Goal: Task Accomplishment & Management: Manage account settings

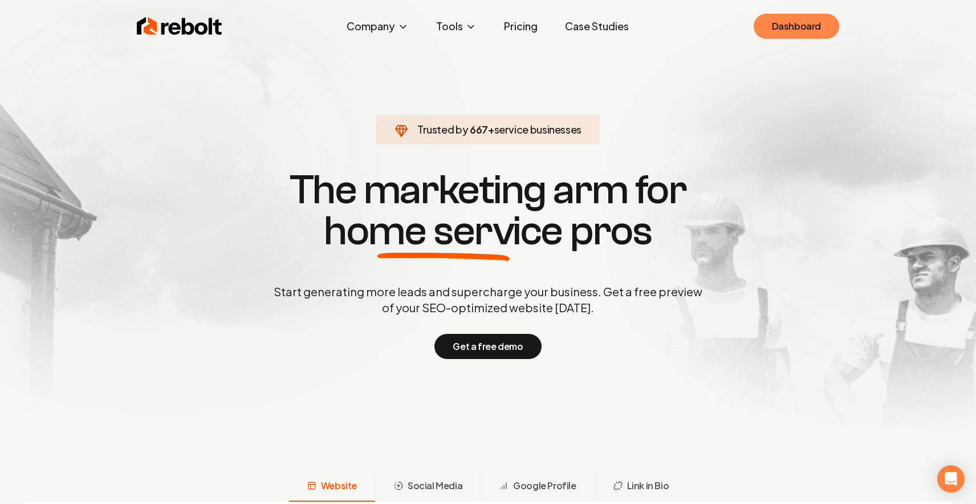
click at [794, 16] on link "Dashboard" at bounding box center [797, 26] width 86 height 25
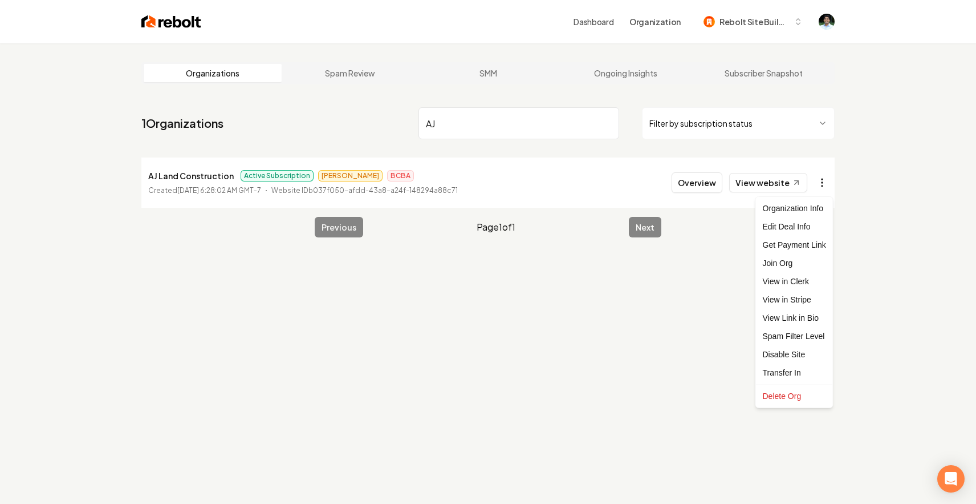
click at [826, 181] on html "Dashboard Organization Rebolt Site Builder Organizations Spam Review SMM Ongoin…" at bounding box center [488, 252] width 976 height 504
click at [801, 302] on link "View in Stripe" at bounding box center [795, 299] width 72 height 18
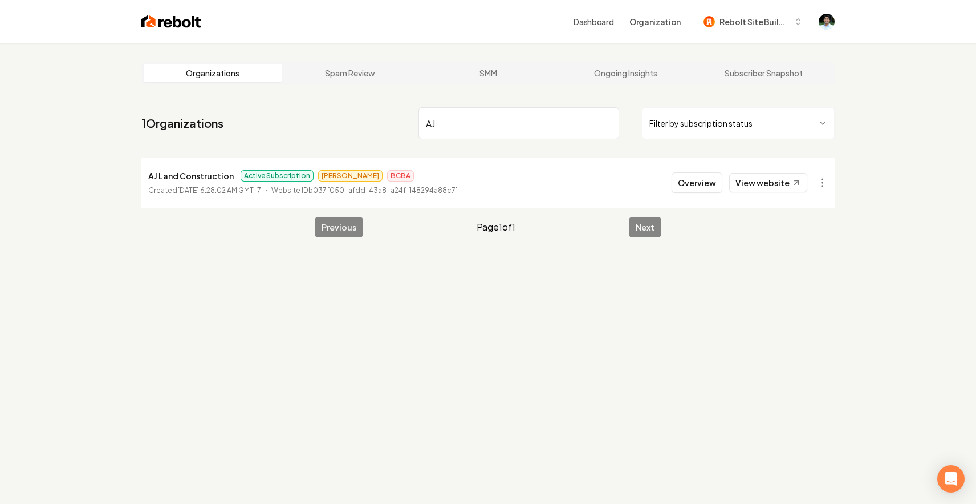
click at [482, 127] on input "AJ" at bounding box center [519, 123] width 201 height 32
paste input "’S Creative Landscape"
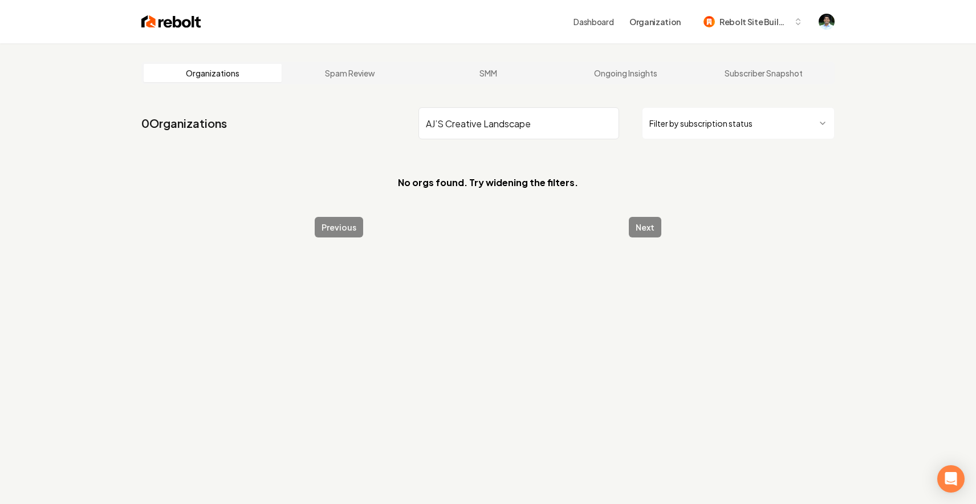
click at [443, 130] on input "AJ’S Creative Landscape" at bounding box center [519, 123] width 201 height 32
click at [444, 126] on input "AJ’S Creative Landscape" at bounding box center [519, 123] width 201 height 32
drag, startPoint x: 526, startPoint y: 126, endPoint x: 438, endPoint y: 126, distance: 87.8
click at [438, 126] on input "AJ’ Creative Landscape" at bounding box center [519, 123] width 201 height 32
type input "A"
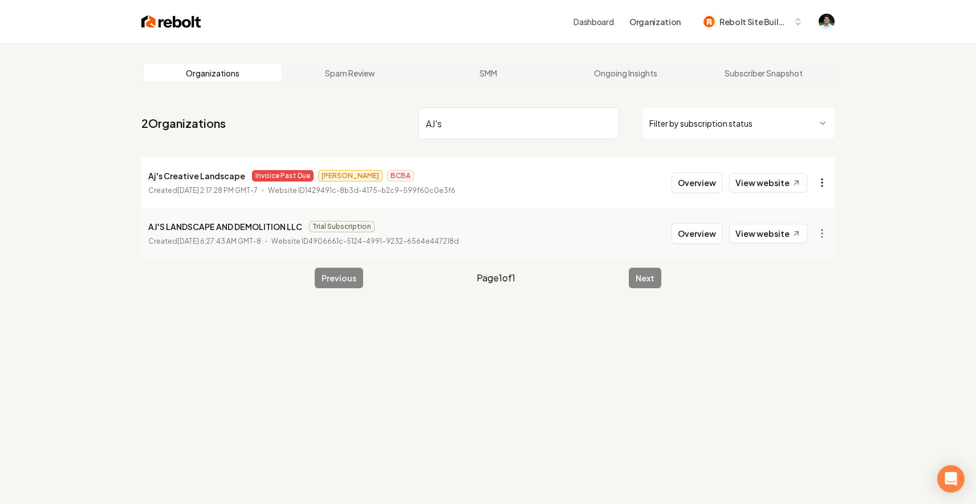
type input "AJ's"
click at [821, 181] on html "Dashboard Organization Rebolt Site Builder Organizations Spam Review SMM Ongoin…" at bounding box center [488, 252] width 976 height 504
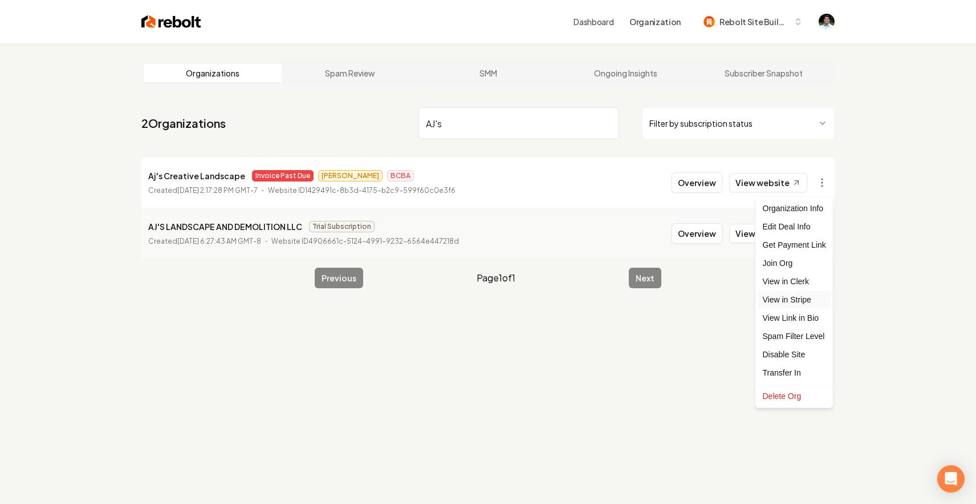
click at [800, 299] on link "View in Stripe" at bounding box center [795, 299] width 72 height 18
